Goal: Navigation & Orientation: Understand site structure

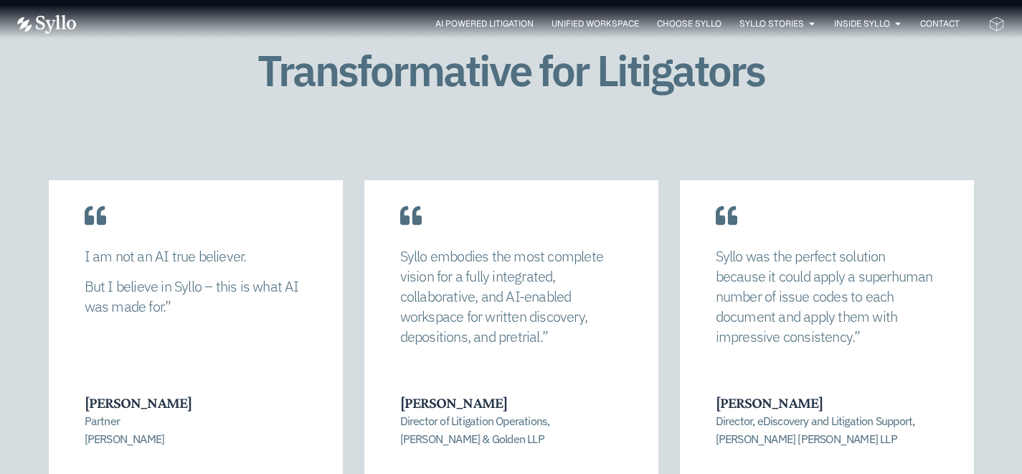
scroll to position [2965, 0]
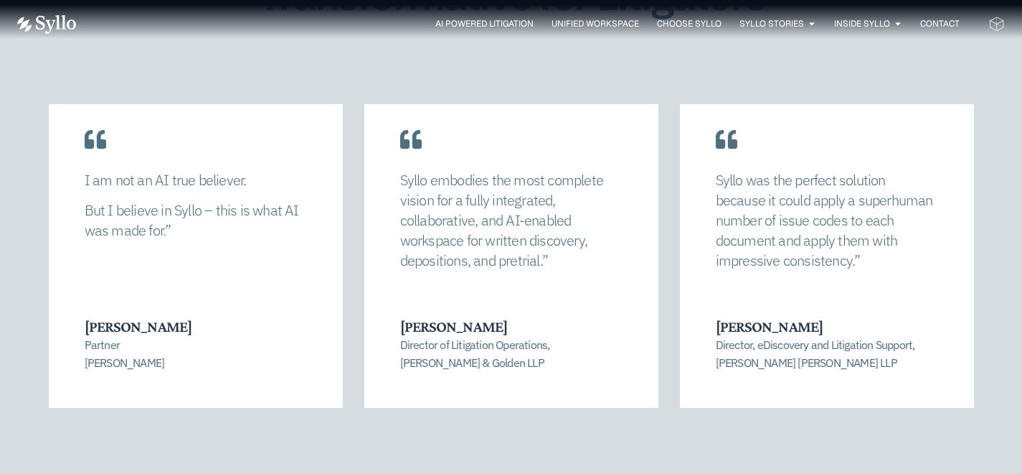
click at [480, 473] on span "Go to slide 2" at bounding box center [479, 483] width 4 height 4
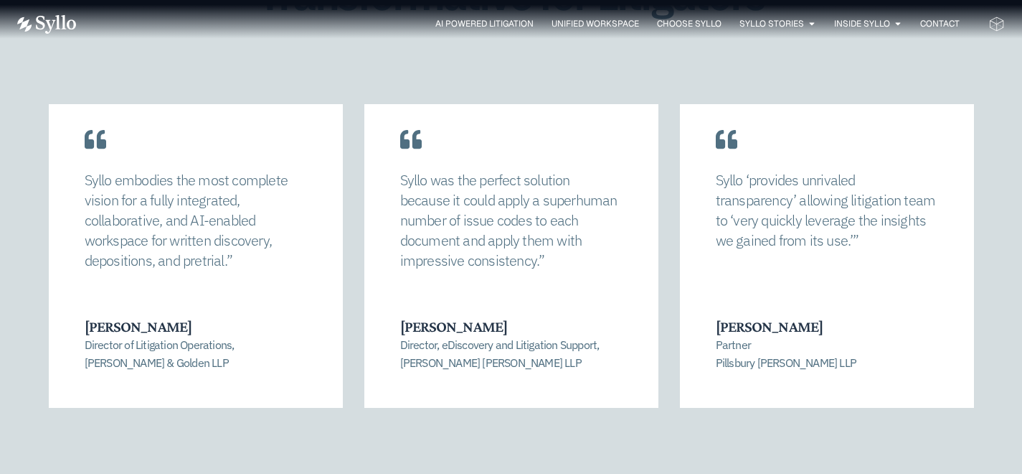
click at [490, 473] on span "Go to slide 3" at bounding box center [492, 483] width 4 height 4
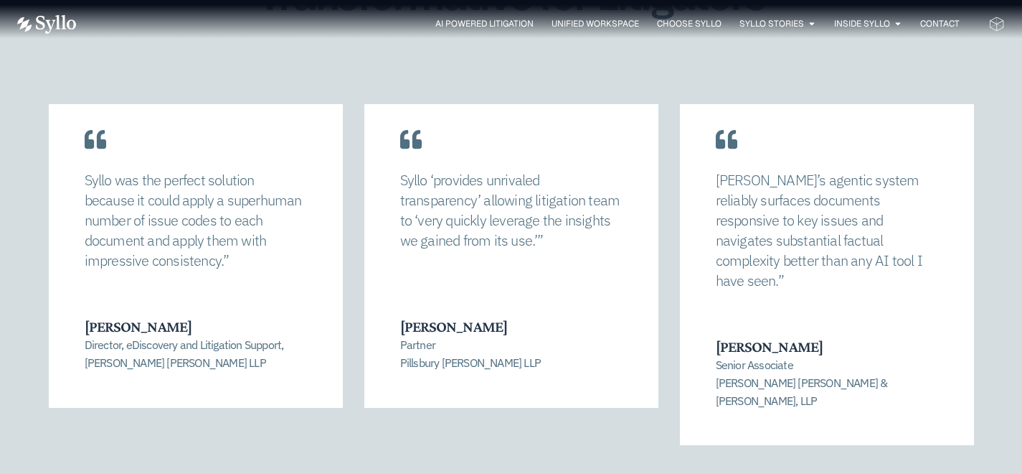
click at [504, 473] on span "Go to slide 4" at bounding box center [505, 483] width 4 height 4
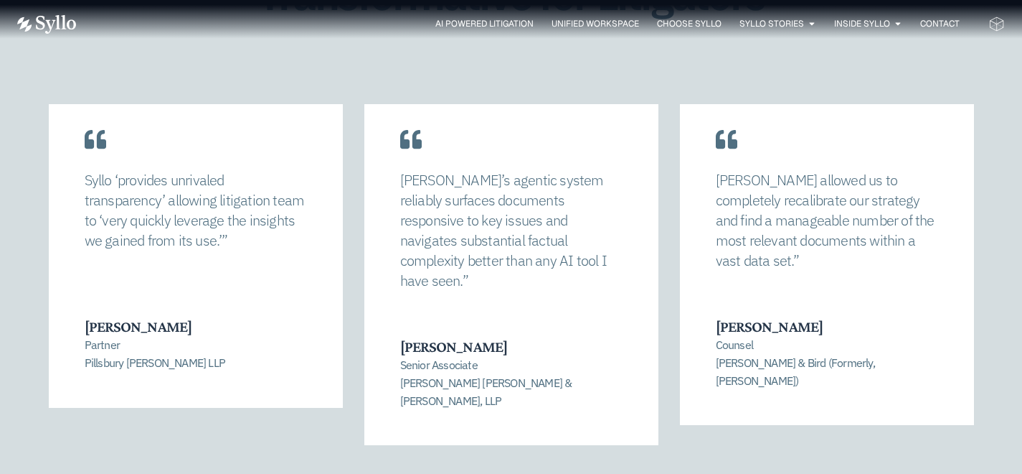
click at [517, 473] on span "Go to slide 5" at bounding box center [518, 483] width 4 height 4
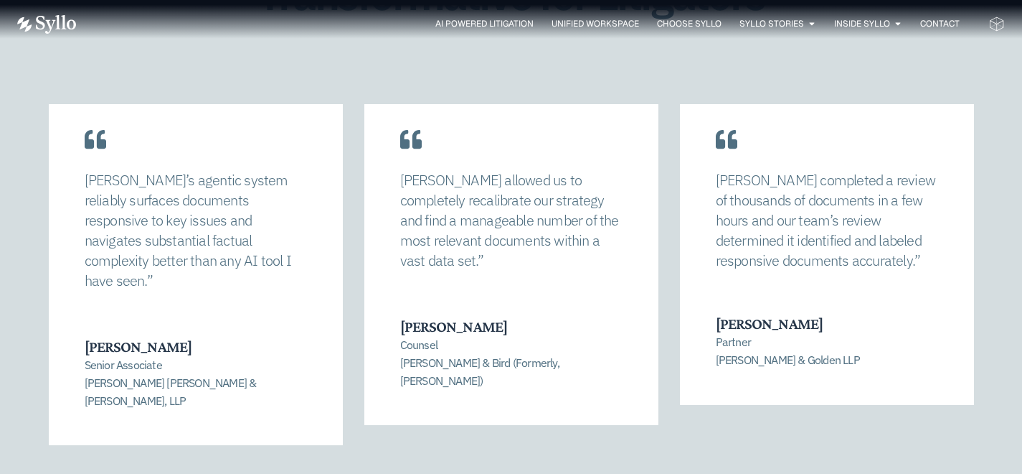
click at [529, 473] on span "Go to slide 6" at bounding box center [531, 483] width 4 height 4
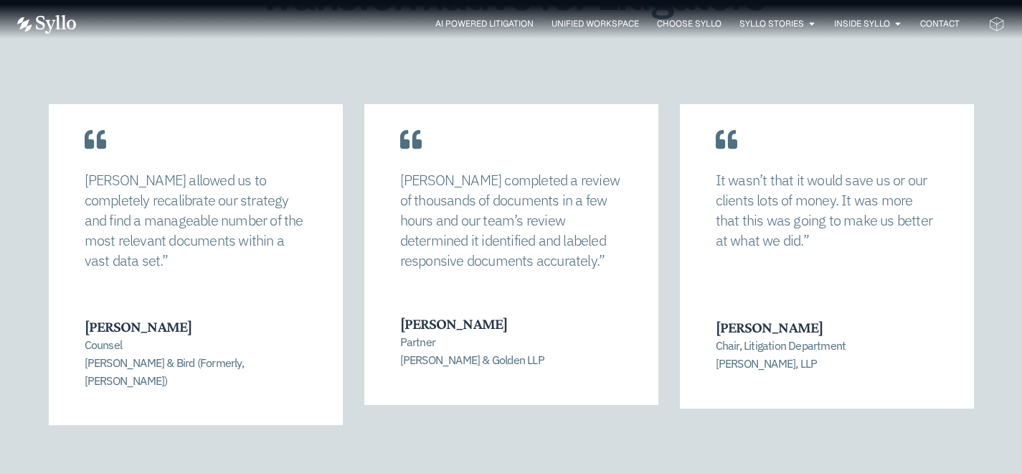
click at [540, 473] on div at bounding box center [511, 483] width 103 height 4
click at [542, 473] on span "Go to slide 7" at bounding box center [544, 483] width 4 height 4
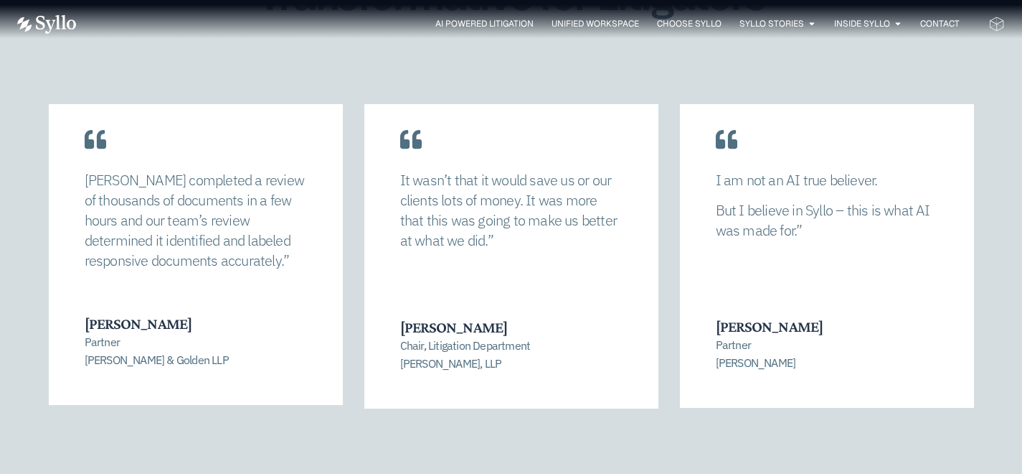
click at [557, 473] on span "Go to slide 8" at bounding box center [557, 483] width 4 height 4
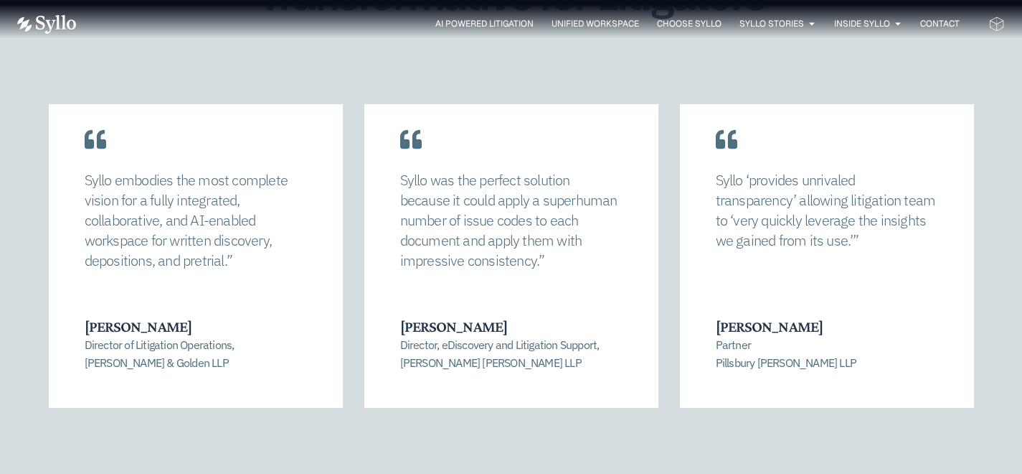
click at [1003, 292] on div "[PERSON_NAME] allowed us to completely recalibrate our strategy and find a mana…" at bounding box center [511, 295] width 988 height 382
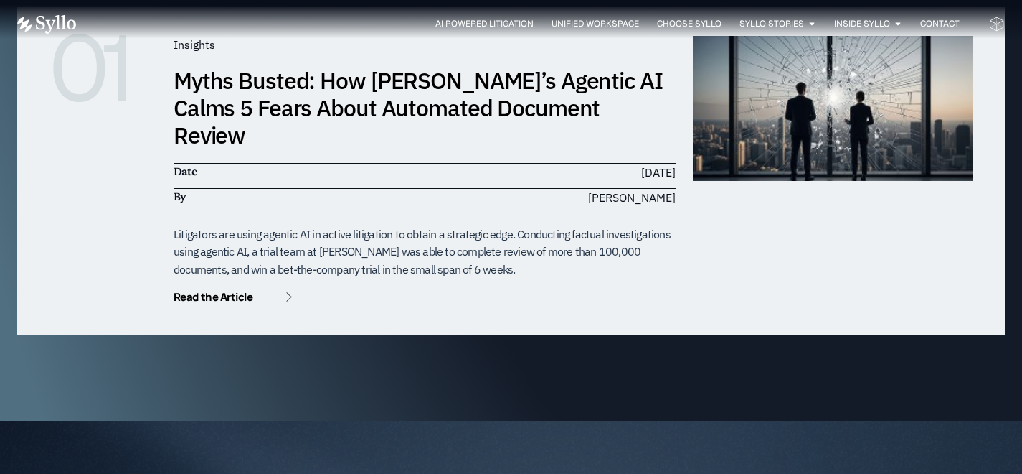
scroll to position [4547, 0]
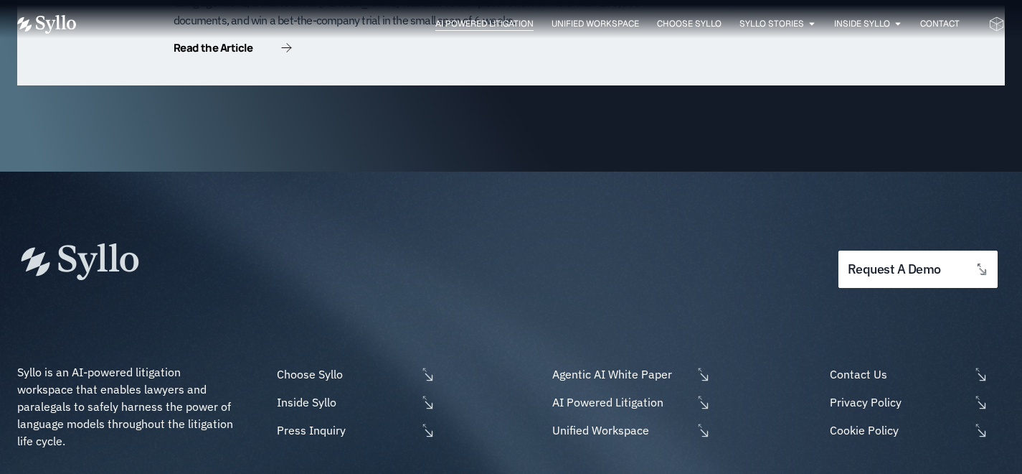
click at [466, 27] on span "AI Powered Litigation" at bounding box center [485, 23] width 98 height 13
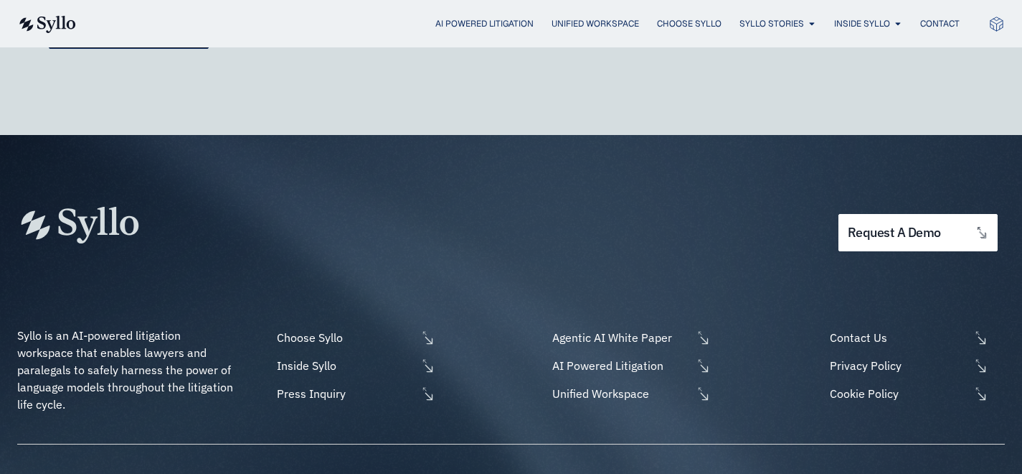
scroll to position [4316, 0]
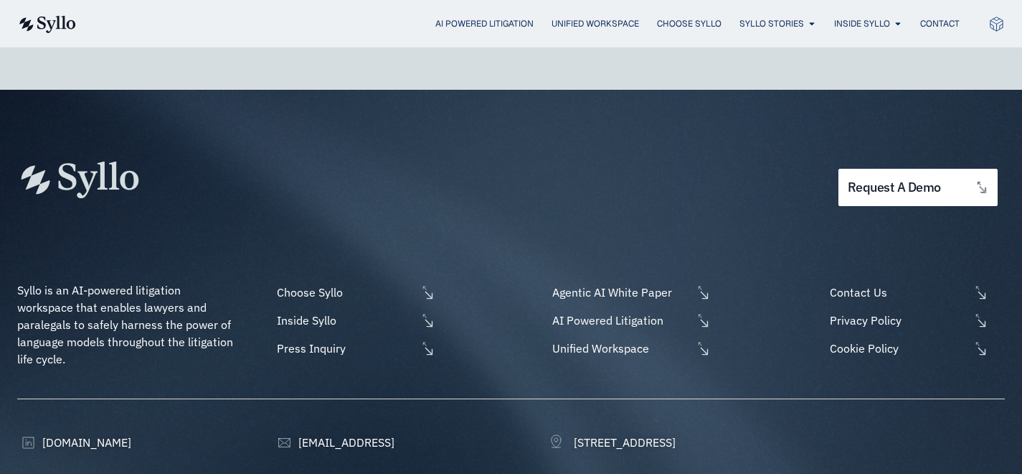
click at [606, 14] on div "AI Powered Litigation Unified Workspace Choose Syllo Syllo Stories Close Syllo …" at bounding box center [511, 23] width 988 height 19
click at [606, 17] on span "Unified Workspace" at bounding box center [596, 23] width 88 height 13
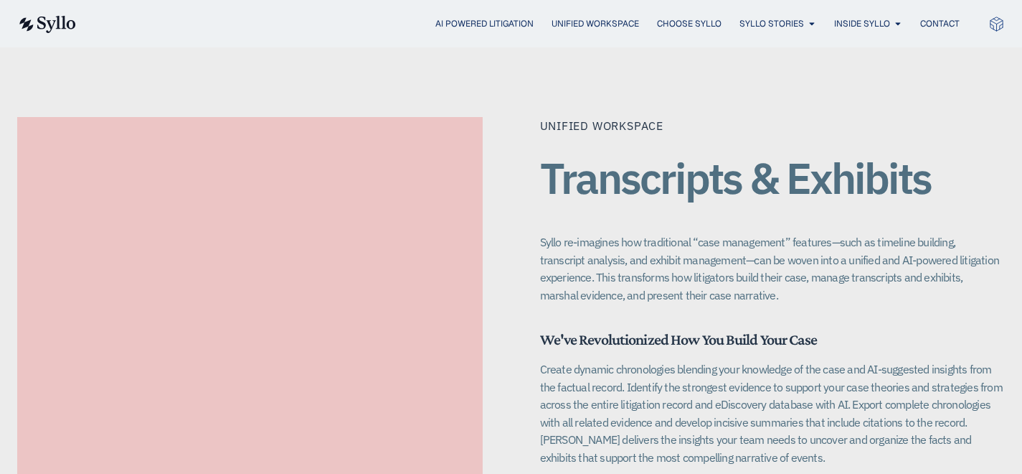
scroll to position [2059, 0]
